Goal: Task Accomplishment & Management: Manage account settings

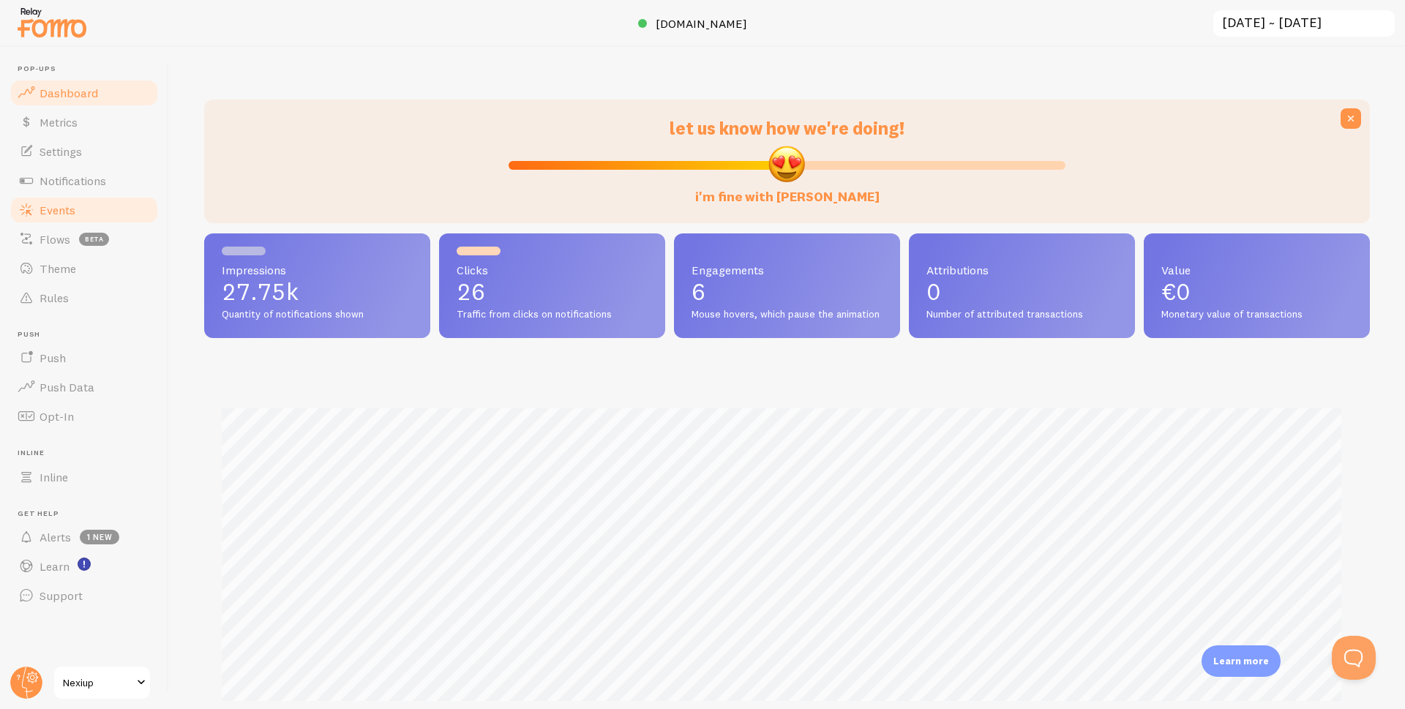
click at [70, 211] on span "Events" at bounding box center [58, 210] width 36 height 15
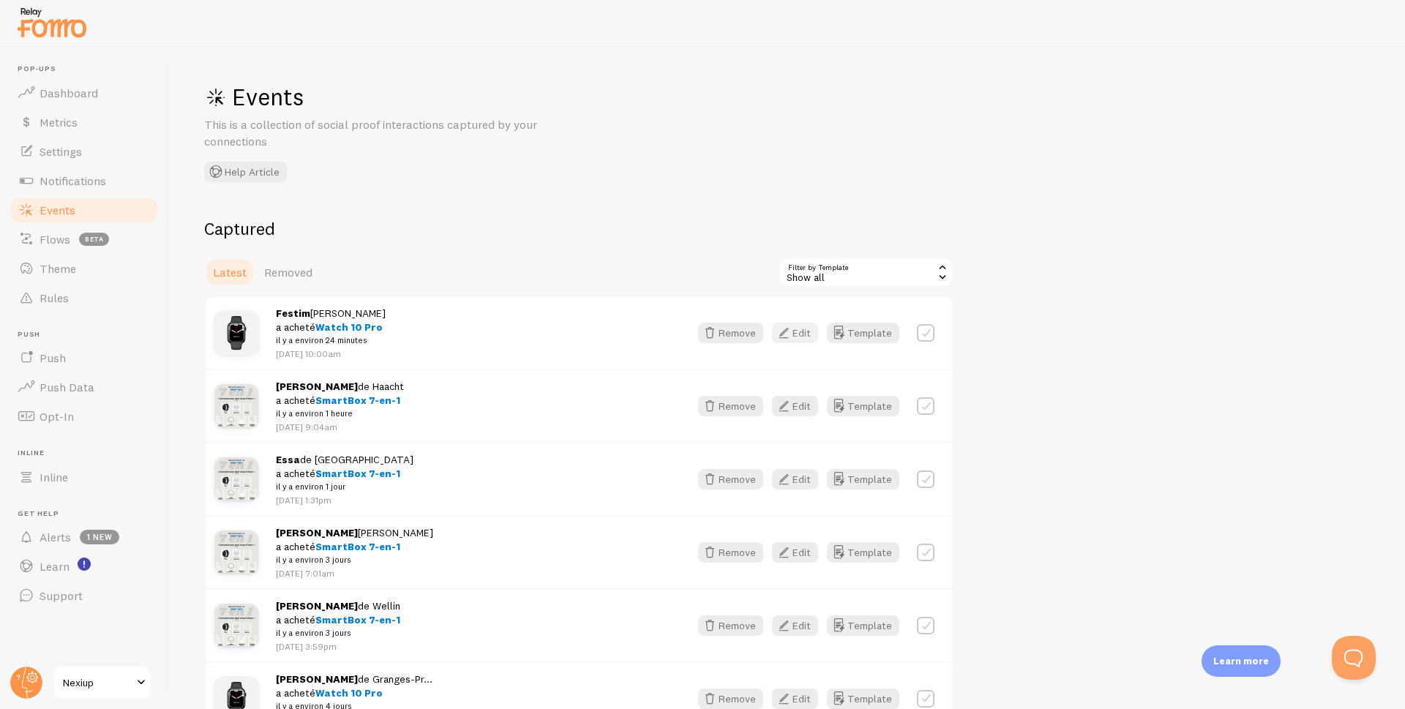
click at [799, 334] on button "Edit" at bounding box center [795, 333] width 46 height 20
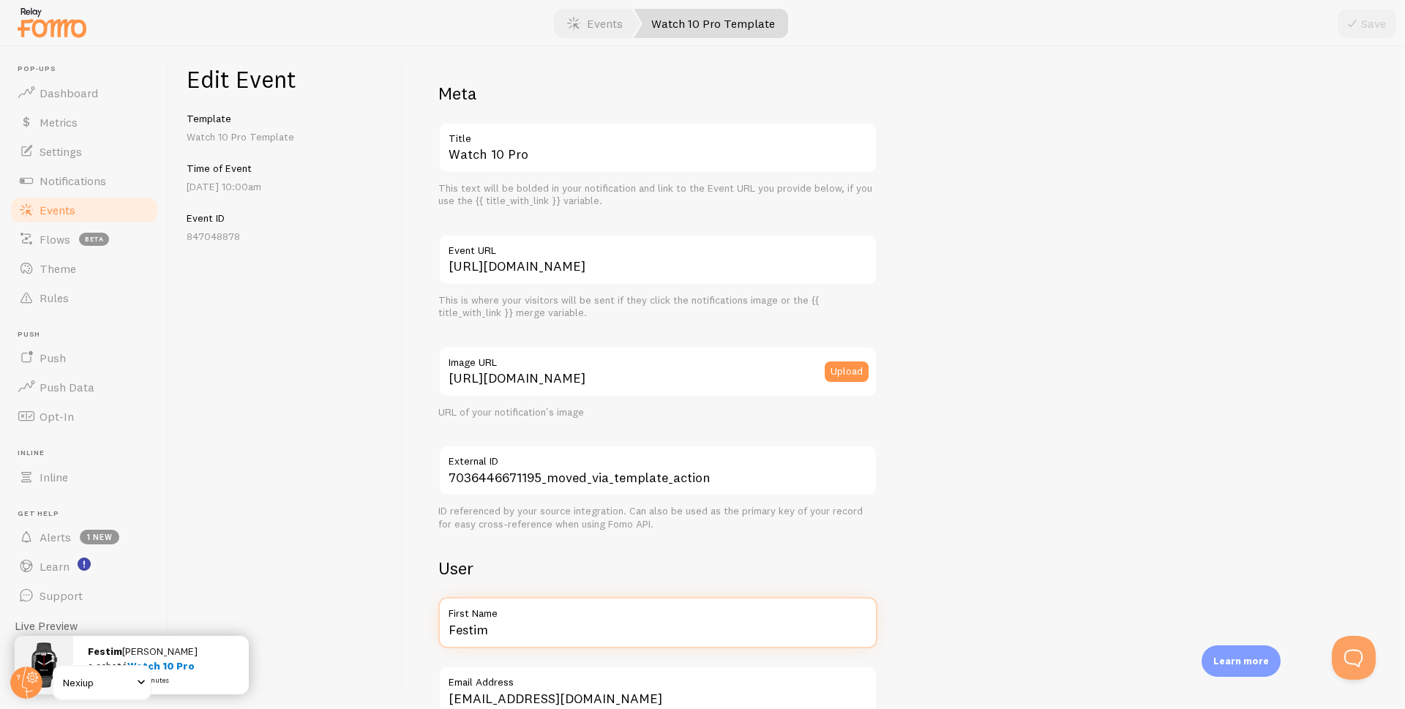
drag, startPoint x: 531, startPoint y: 634, endPoint x: 436, endPoint y: 643, distance: 95.5
click at [436, 645] on div "Meta Watch 10 Pro Title This text will be bolded in your notification and link …" at bounding box center [904, 378] width 1002 height 662
type input "[PERSON_NAME]"
click at [1367, 27] on button "Save" at bounding box center [1367, 23] width 59 height 29
click at [58, 206] on span "Events" at bounding box center [58, 210] width 36 height 15
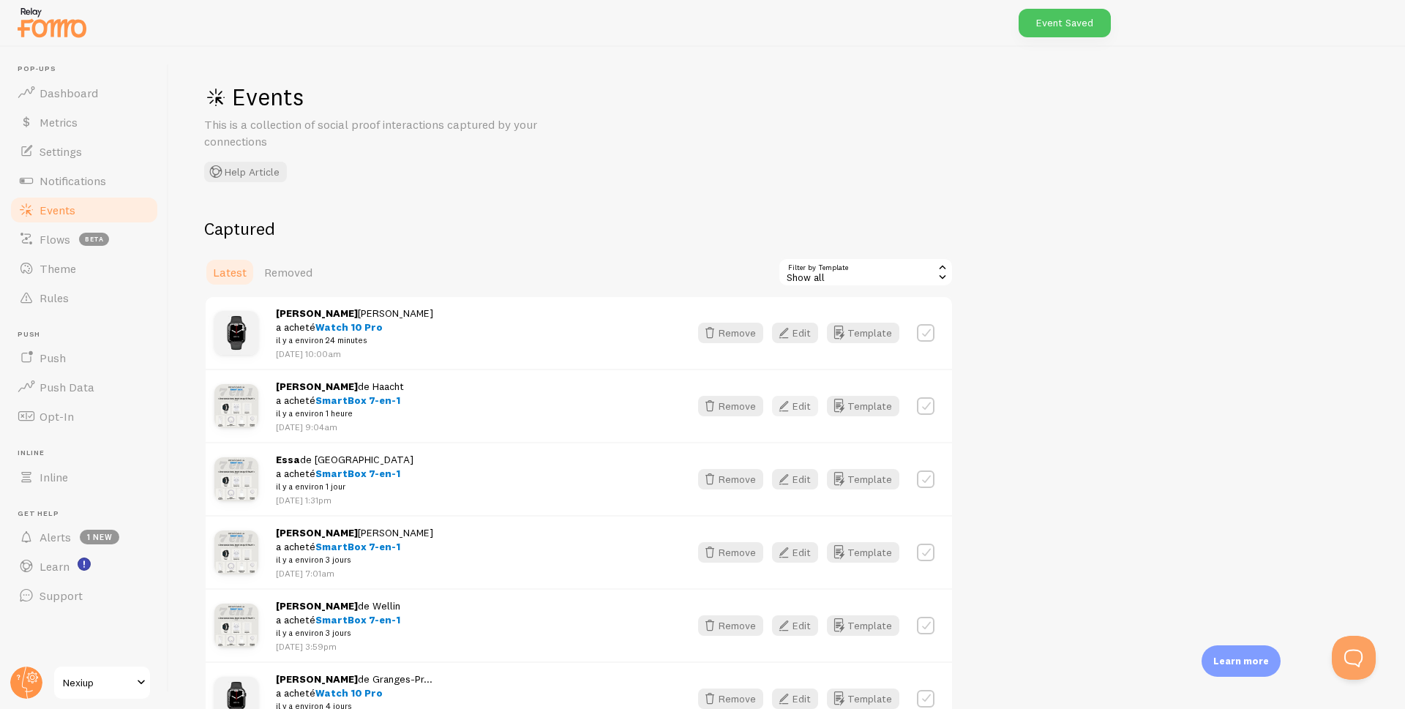
click at [801, 408] on button "Edit" at bounding box center [795, 406] width 46 height 20
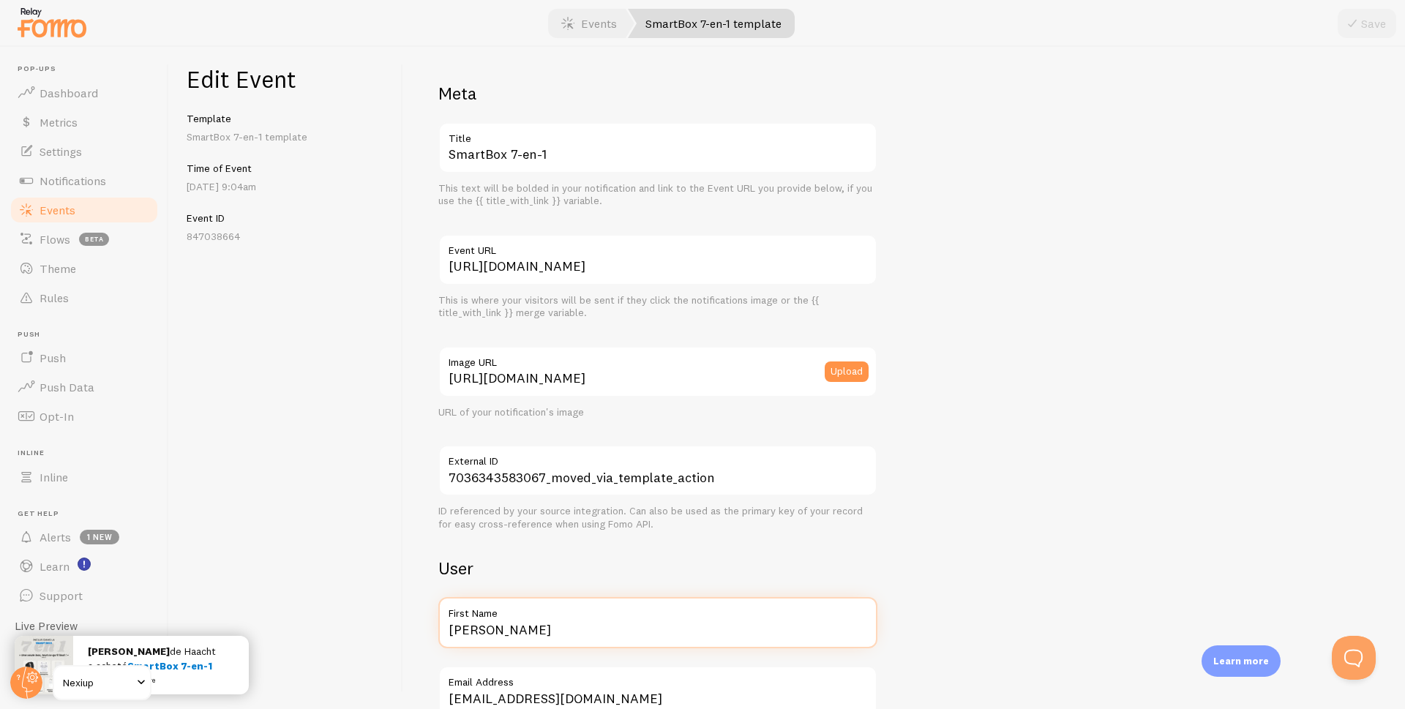
drag, startPoint x: 530, startPoint y: 629, endPoint x: 416, endPoint y: 639, distance: 113.9
click at [416, 639] on div "Meta SmartBox 7-en-1 Title This text will be bolded in your notification and li…" at bounding box center [904, 378] width 1002 height 662
type input "[PERSON_NAME]"
click at [1337, 35] on div at bounding box center [702, 23] width 1405 height 47
click at [1348, 33] on button "Save" at bounding box center [1367, 23] width 59 height 29
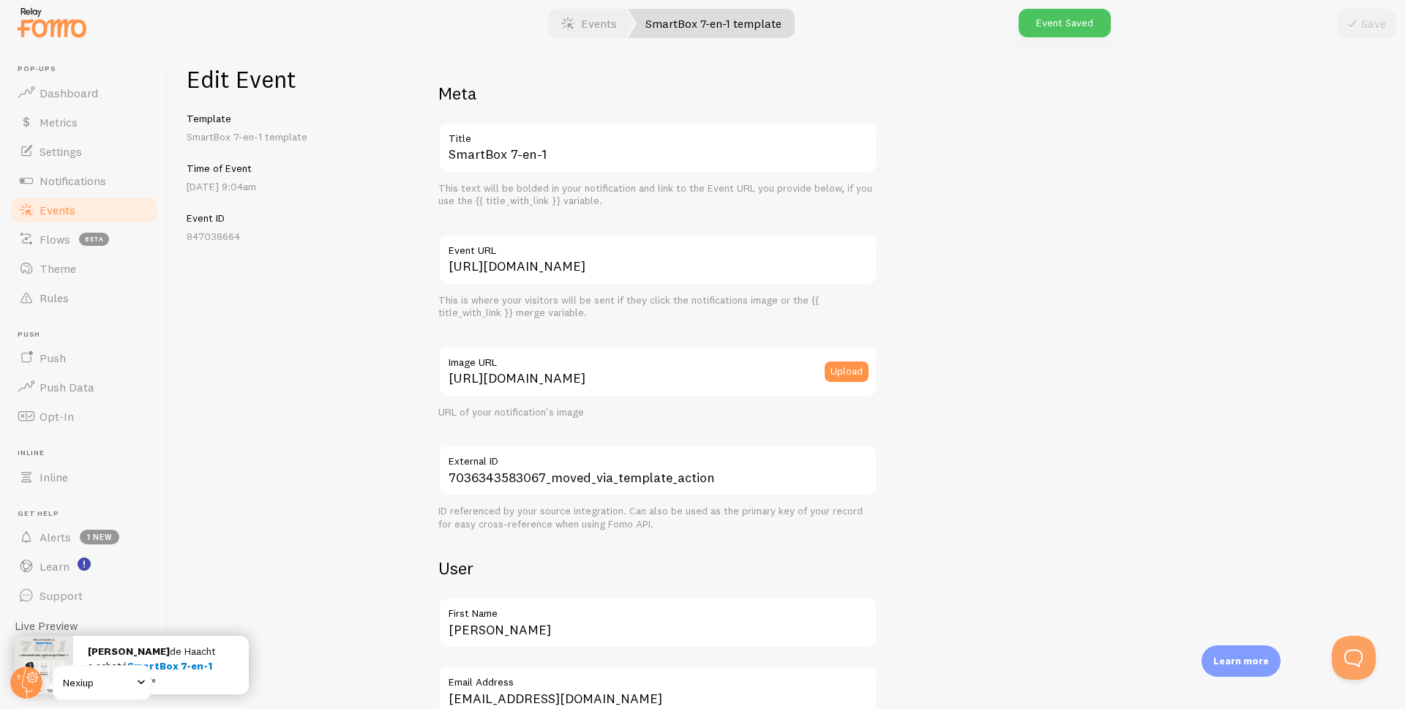
click at [66, 203] on span "Events" at bounding box center [58, 210] width 36 height 15
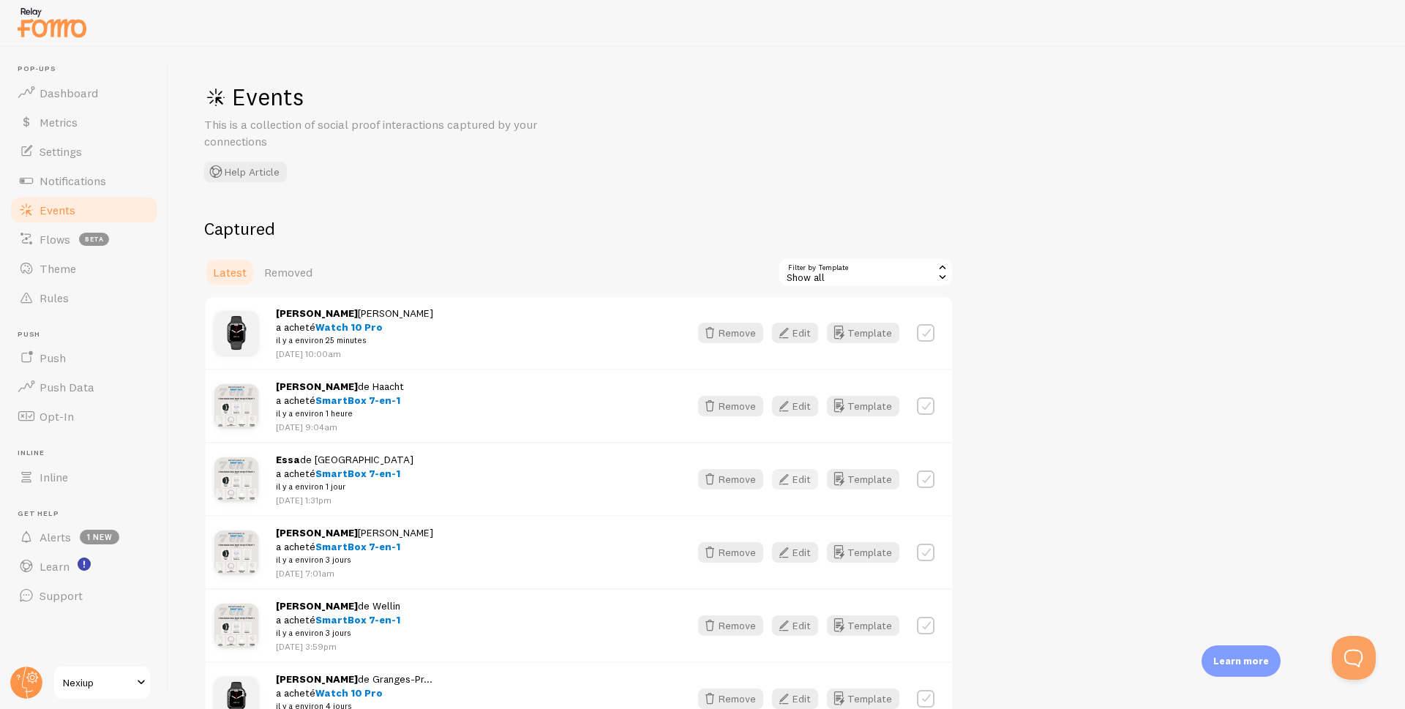
click at [801, 479] on button "Edit" at bounding box center [795, 479] width 46 height 20
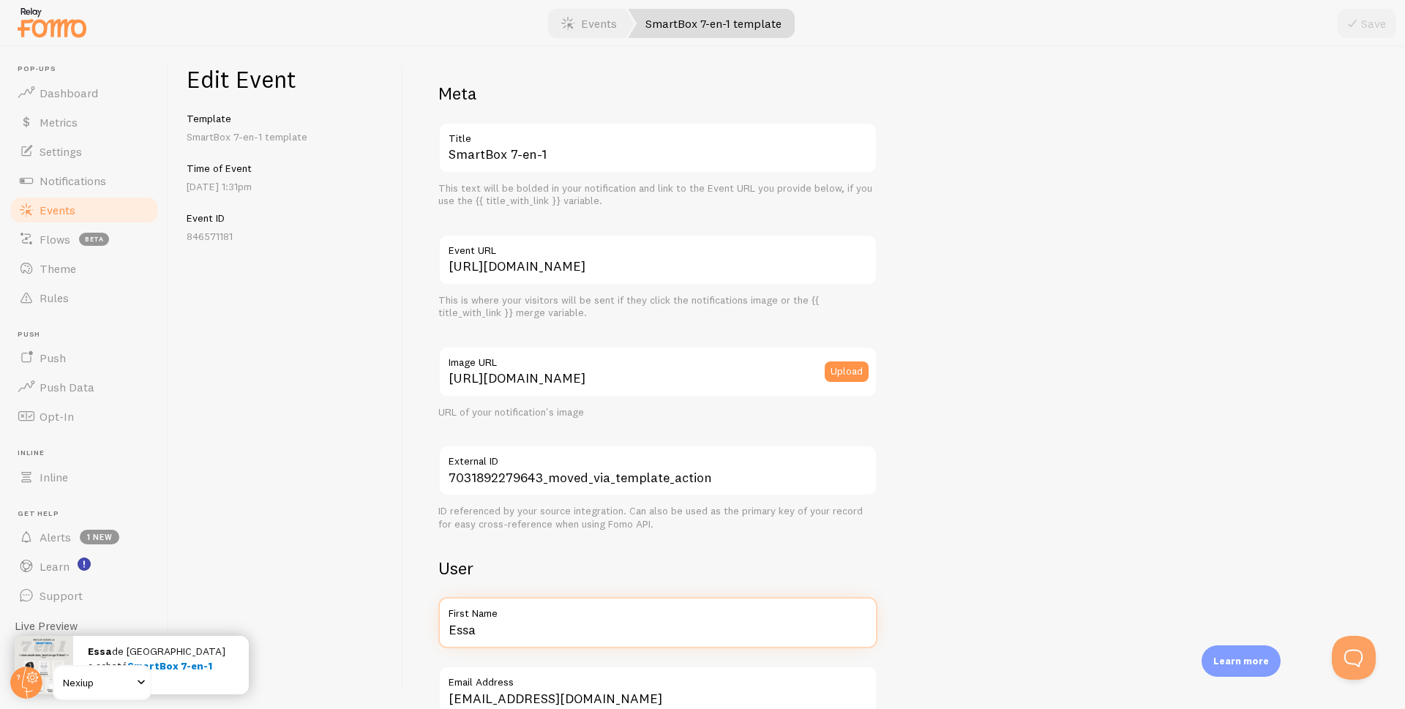
drag, startPoint x: 510, startPoint y: 635, endPoint x: 408, endPoint y: 645, distance: 102.2
click at [408, 645] on div "Meta SmartBox 7-en-1 Title This text will be bolded in your notification and li…" at bounding box center [904, 378] width 1002 height 662
type input "[PERSON_NAME]"
click at [1350, 25] on icon "submit" at bounding box center [1353, 24] width 18 height 18
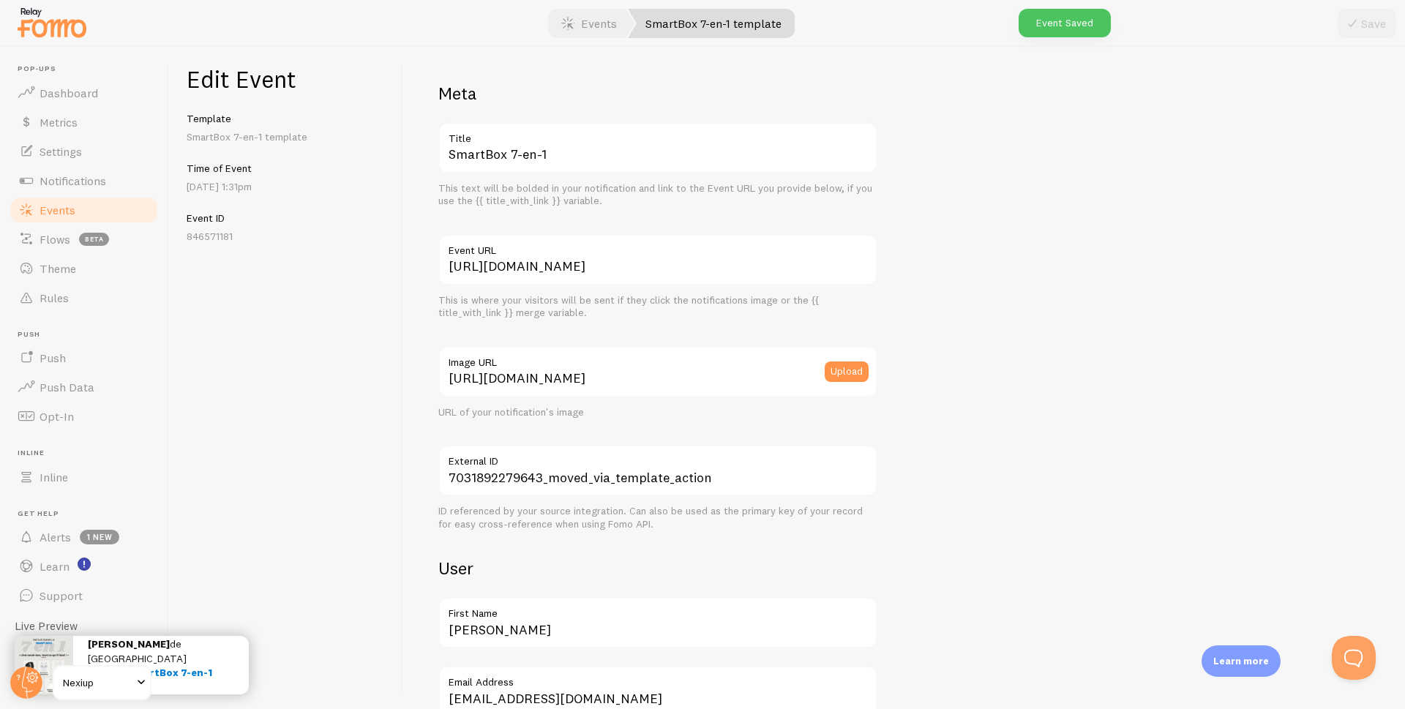
click at [48, 214] on span "Events" at bounding box center [58, 210] width 36 height 15
